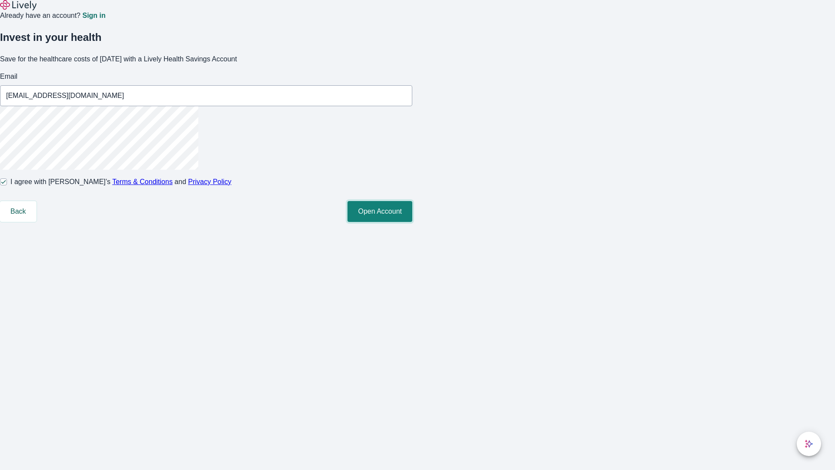
click at [413, 222] on button "Open Account" at bounding box center [380, 211] width 65 height 21
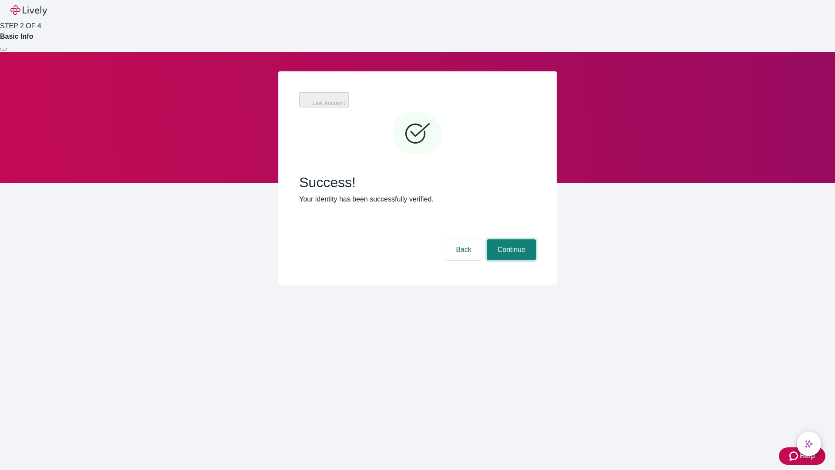
click at [510, 239] on button "Continue" at bounding box center [511, 249] width 49 height 21
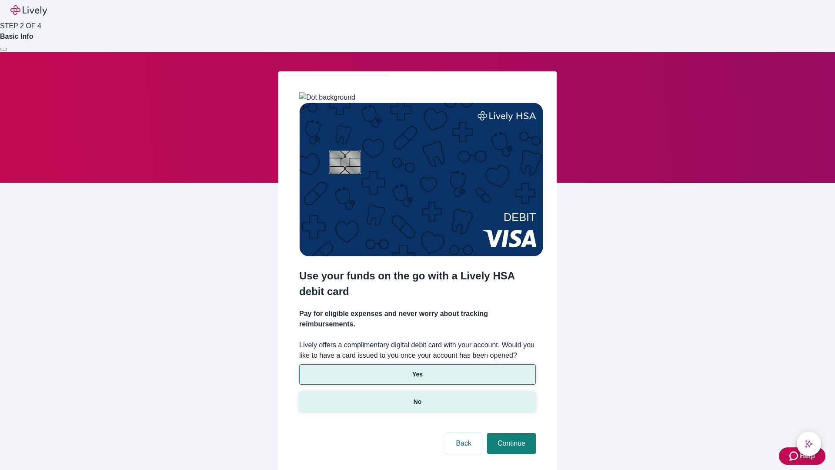
click at [417, 397] on p "No" at bounding box center [418, 401] width 8 height 9
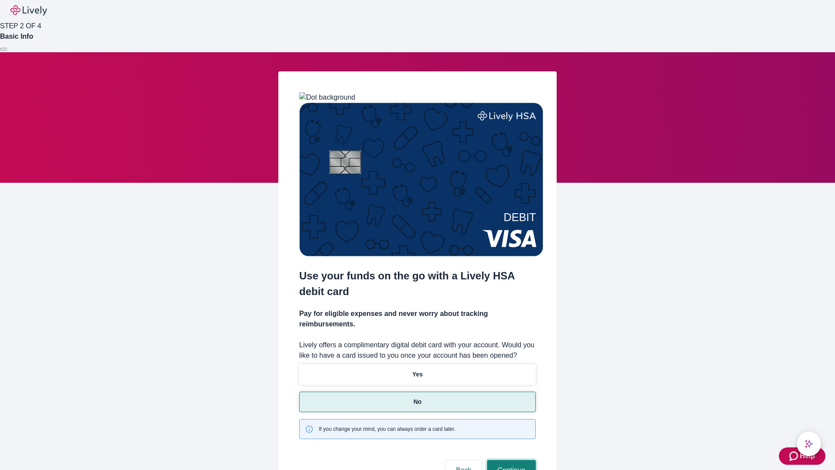
click at [510, 460] on button "Continue" at bounding box center [511, 470] width 49 height 21
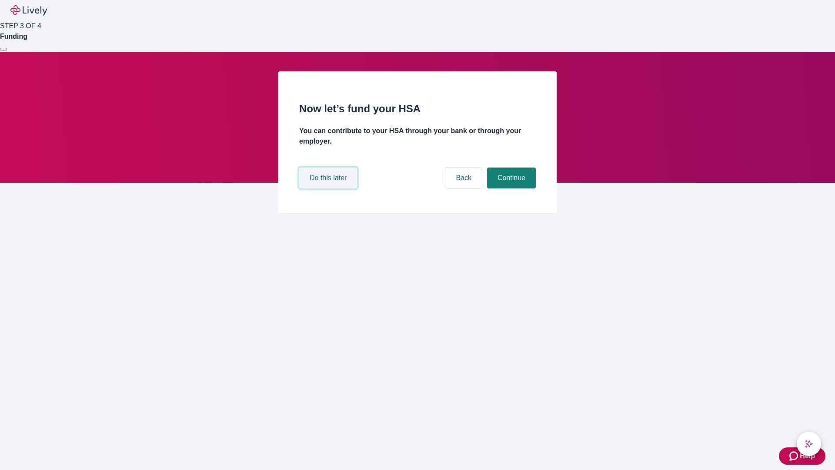
click at [329, 188] on button "Do this later" at bounding box center [328, 178] width 58 height 21
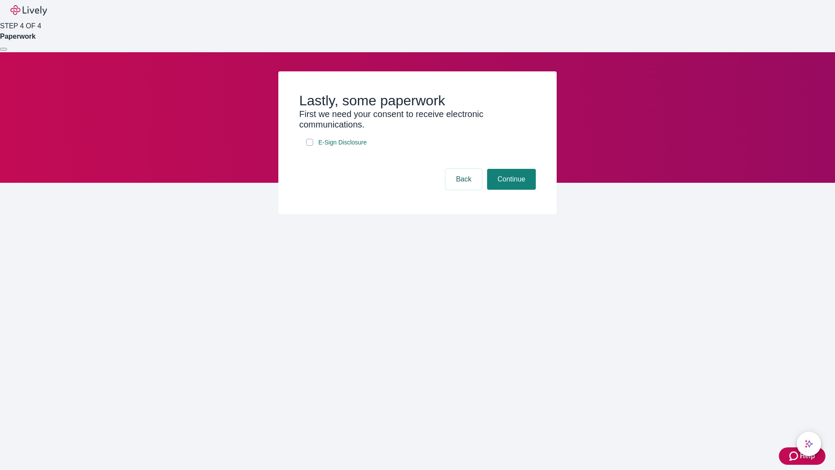
click at [310, 146] on input "E-Sign Disclosure" at bounding box center [309, 142] width 7 height 7
checkbox input "true"
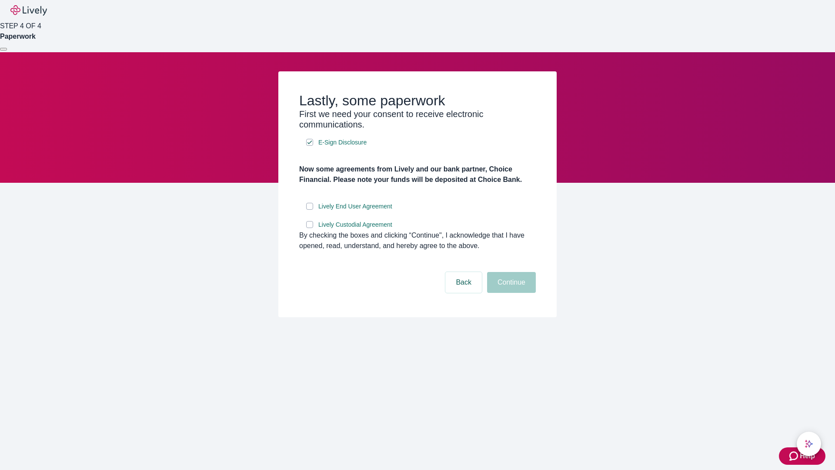
click at [310, 210] on input "Lively End User Agreement" at bounding box center [309, 206] width 7 height 7
checkbox input "true"
click at [310, 228] on input "Lively Custodial Agreement" at bounding box center [309, 224] width 7 height 7
checkbox input "true"
click at [510, 293] on button "Continue" at bounding box center [511, 282] width 49 height 21
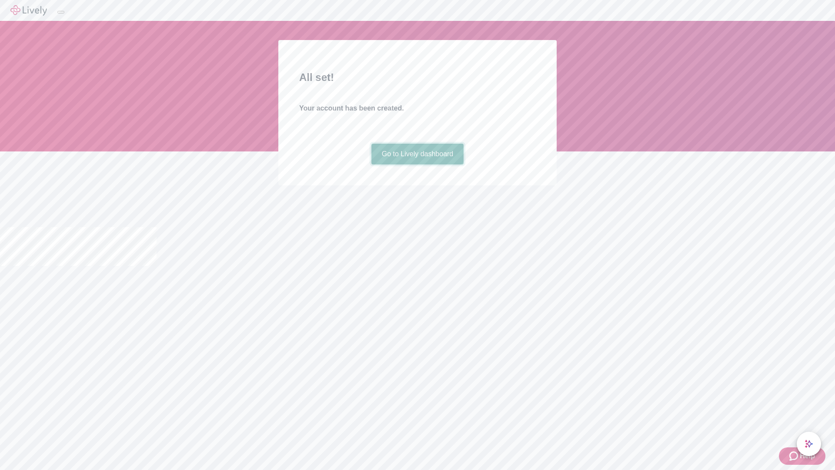
click at [417, 164] on link "Go to Lively dashboard" at bounding box center [418, 154] width 93 height 21
